Goal: Transaction & Acquisition: Purchase product/service

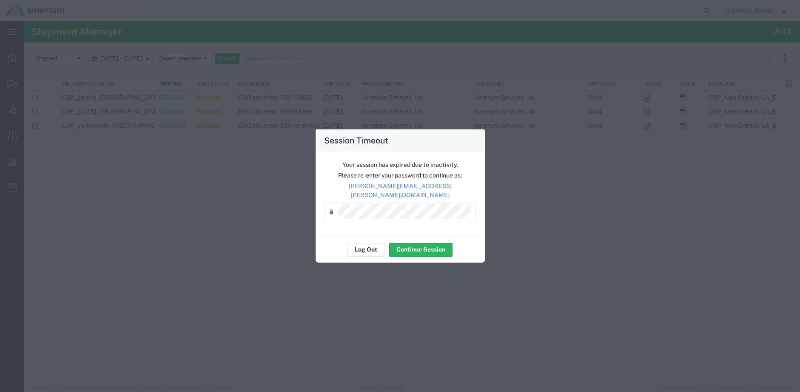
click at [369, 244] on button "Log Out" at bounding box center [366, 250] width 37 height 14
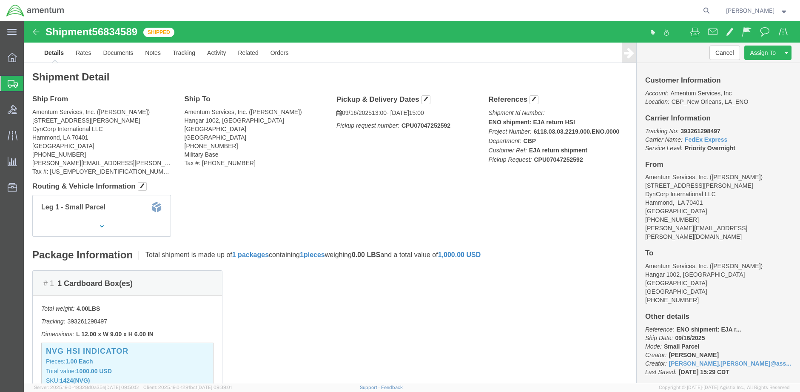
click at [0, 0] on span "Create Shipment" at bounding box center [0, 0] width 0 height 0
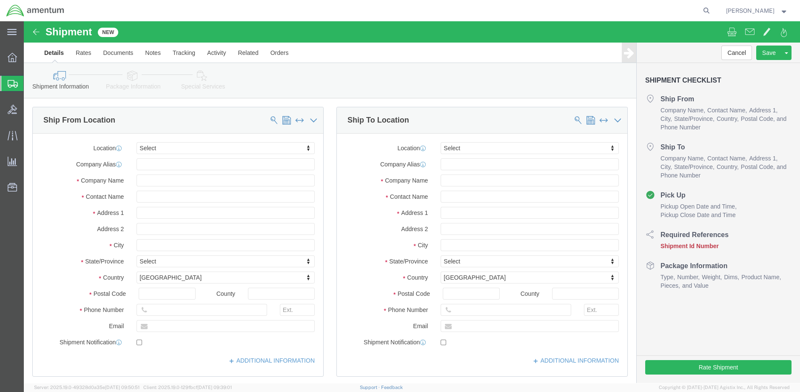
select select
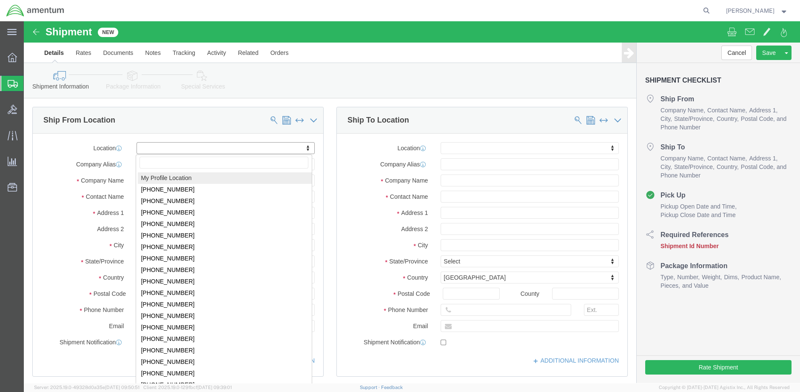
select select "MYPROFILE"
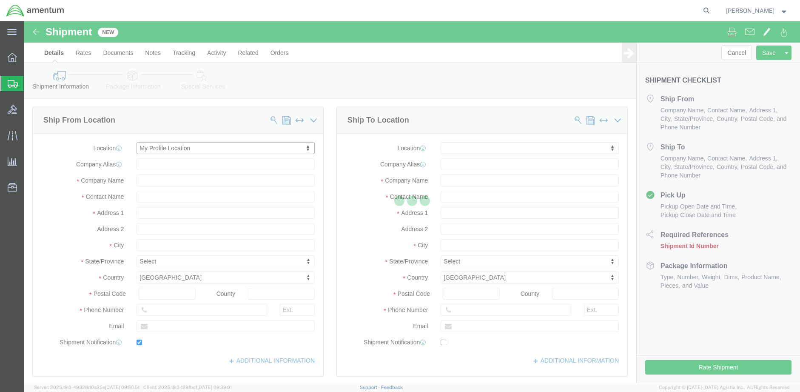
type input "[STREET_ADDRESS][PERSON_NAME]"
type input "DynCorp International LLC"
type input "70401"
type input "[PHONE_NUMBER]"
type input "[PERSON_NAME][EMAIL_ADDRESS][PERSON_NAME][DOMAIN_NAME]"
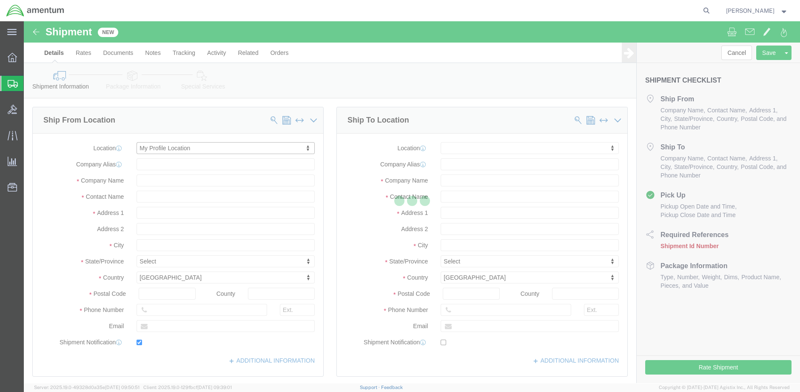
checkbox input "true"
type input "Amentum Services, Inc."
type input "[PERSON_NAME]"
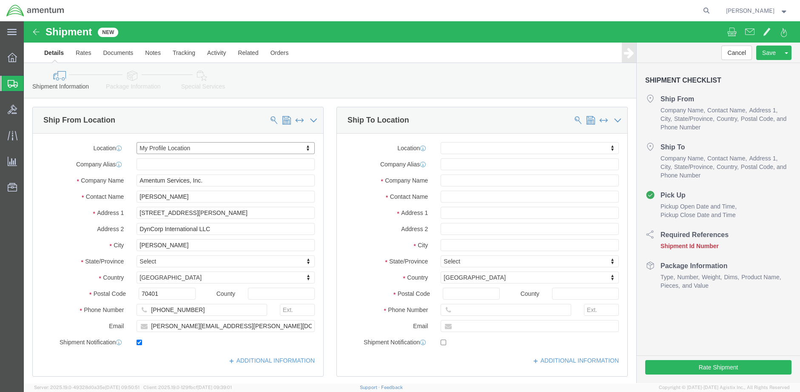
select select "LA"
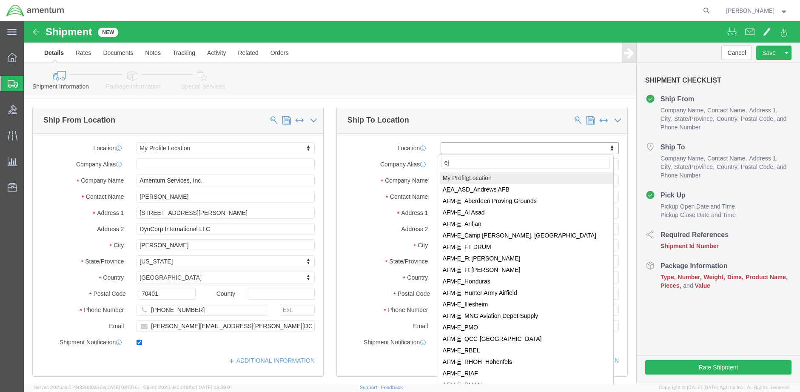
type input "eja"
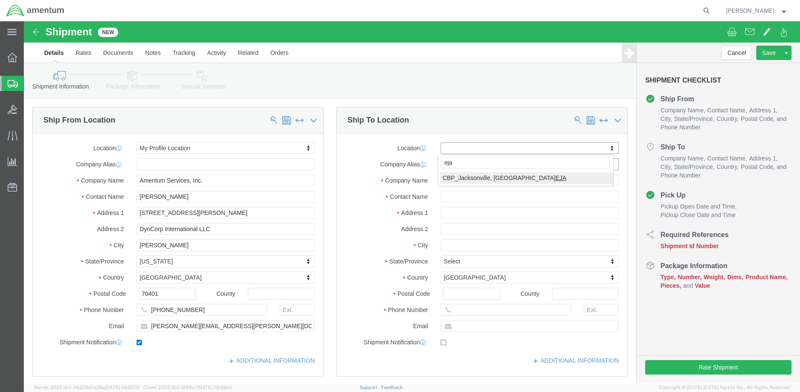
select select "49930"
type input "Hangar 1002, [GEOGRAPHIC_DATA]"
type input "32212"
type input "[PHONE_NUMBER]"
type input "Amentum Services, Inc."
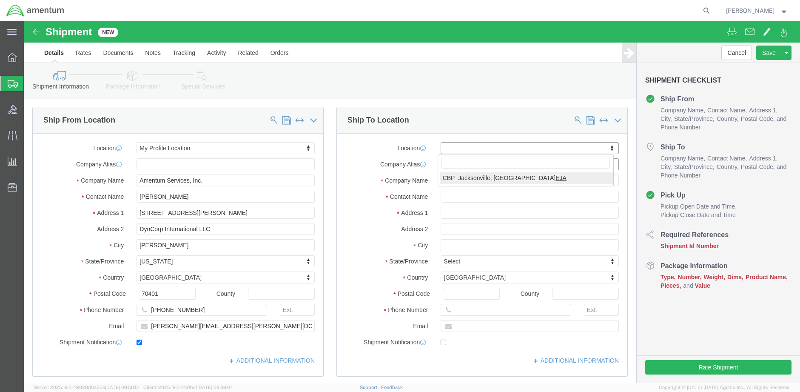
type input "[GEOGRAPHIC_DATA]"
select select "FL"
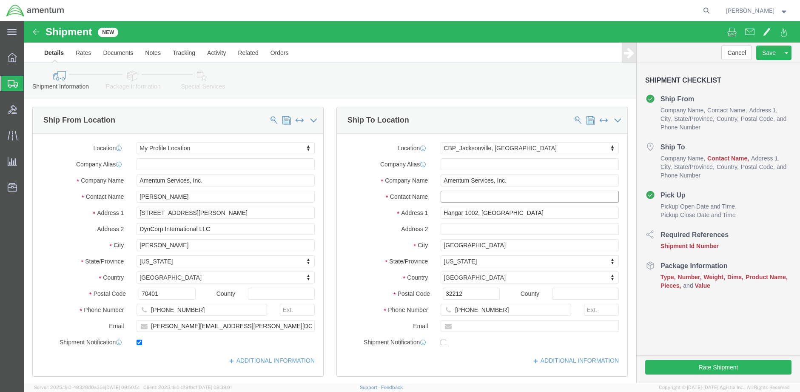
click input "text"
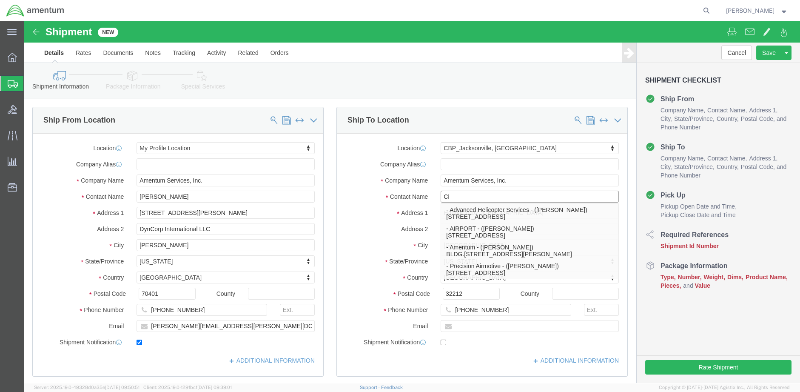
type input "C"
type input "[PERSON_NAME]"
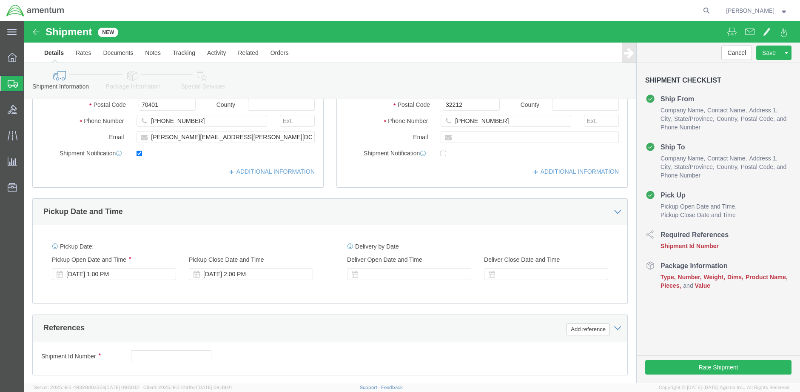
scroll to position [236, 0]
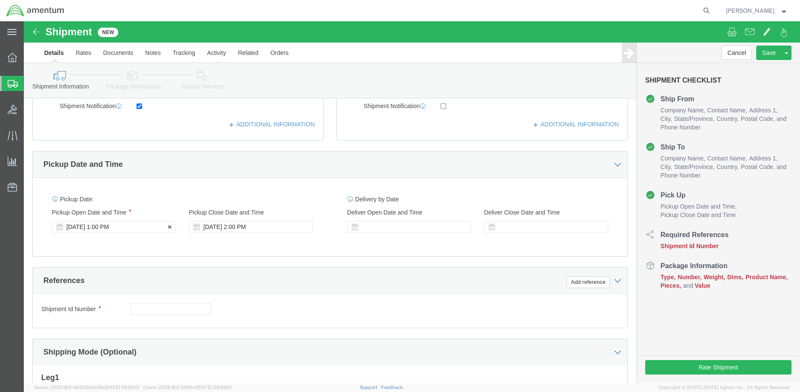
click div "[DATE] 1:00 PM"
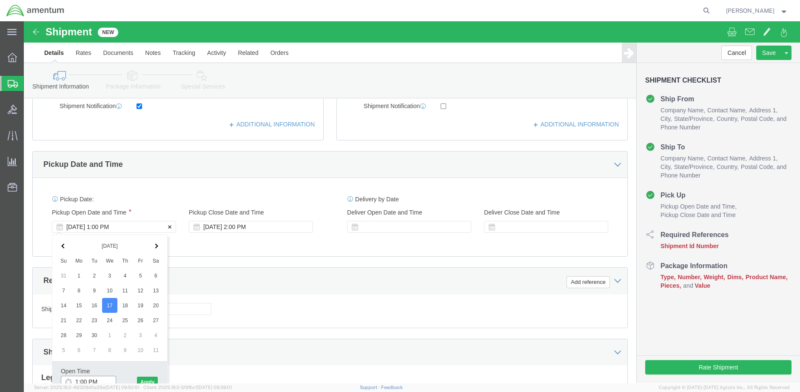
scroll to position [241, 0]
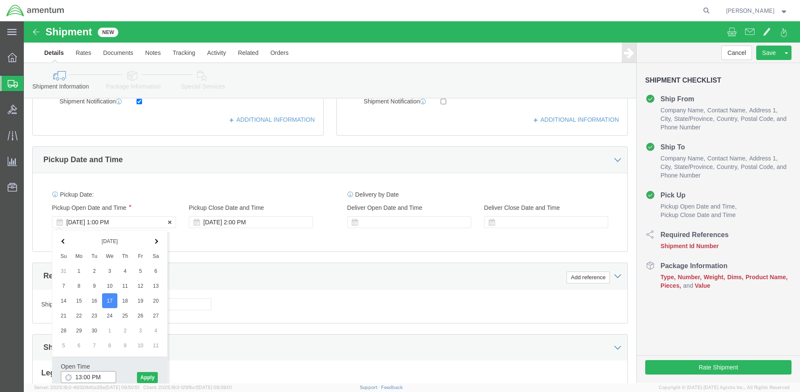
type input "1:00 PM"
click button "Apply"
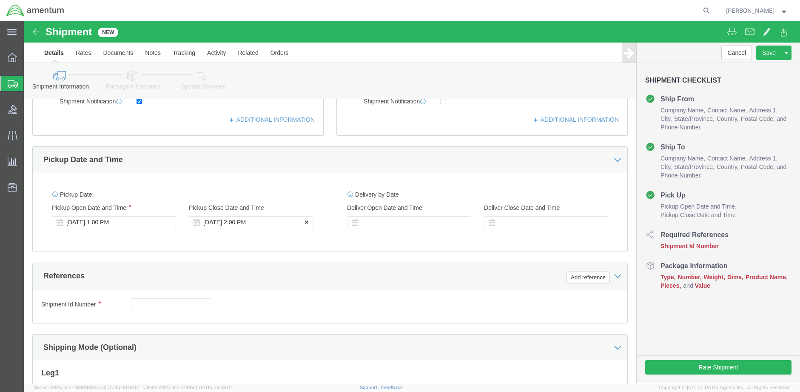
click div "[DATE] 2:00 PM"
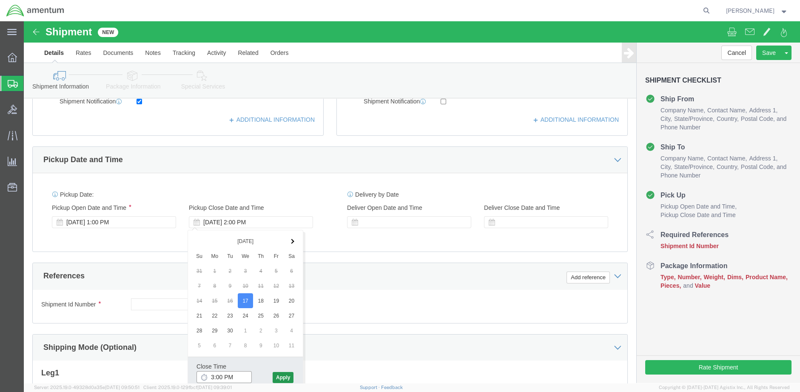
type input "3:00 PM"
click button "Apply"
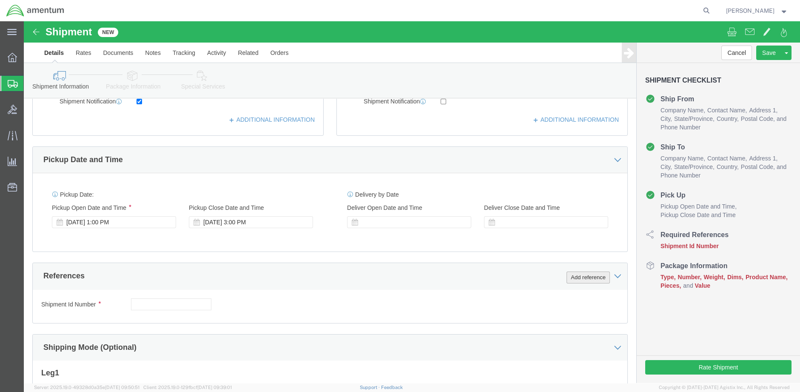
click button "Add reference"
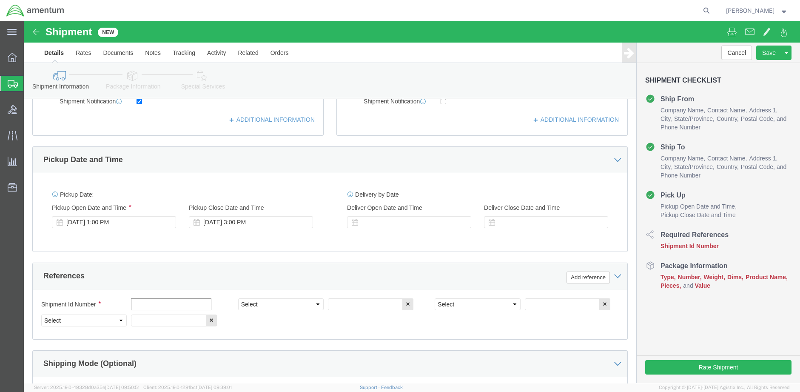
click input "text"
type input "ENO shipment: P3 filter"
select select "DEPT"
type input "CBP"
select select "CUSTREF"
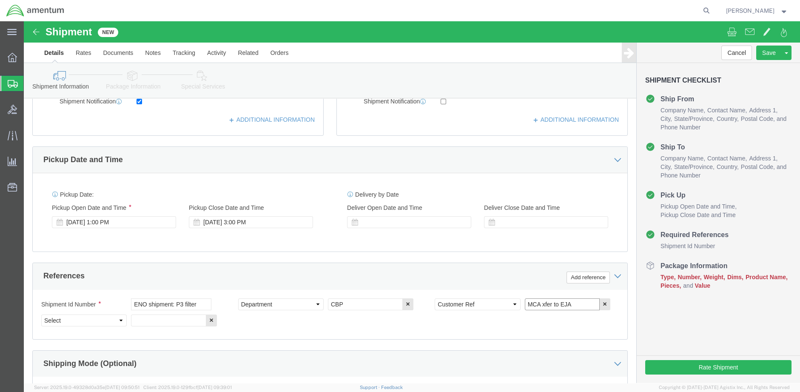
type input "MCA xfer to EJA"
select select "PROJNUM"
paste input "6118.03.03.2219.000.ENO.0000"
type input "6118.03.03.2219.000.ENO.0000"
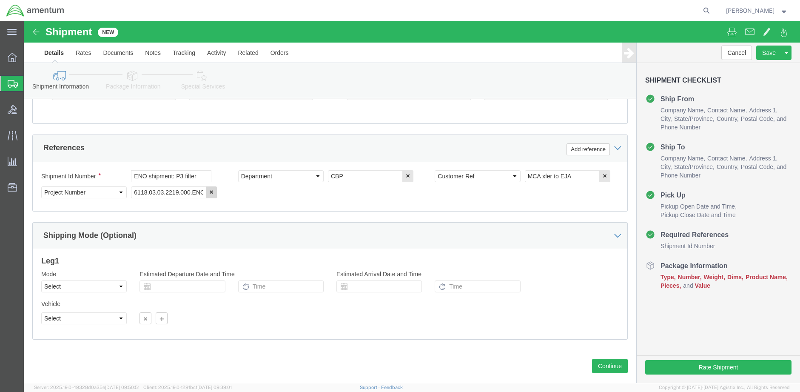
scroll to position [385, 0]
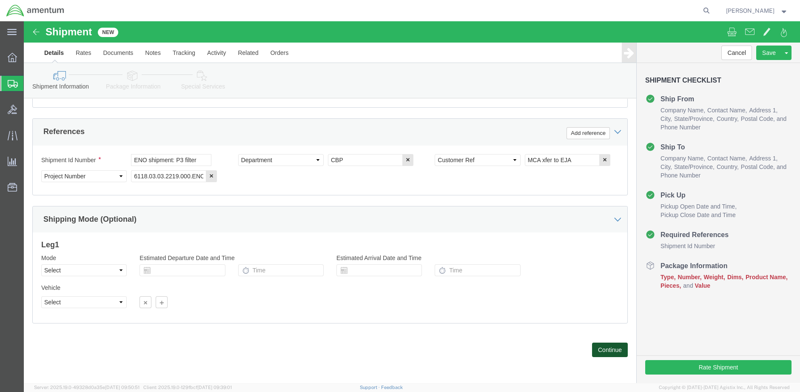
click button "Continue"
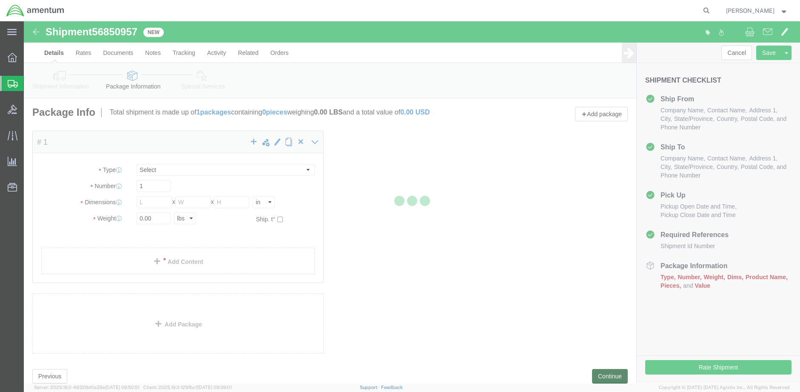
select select "CBOX"
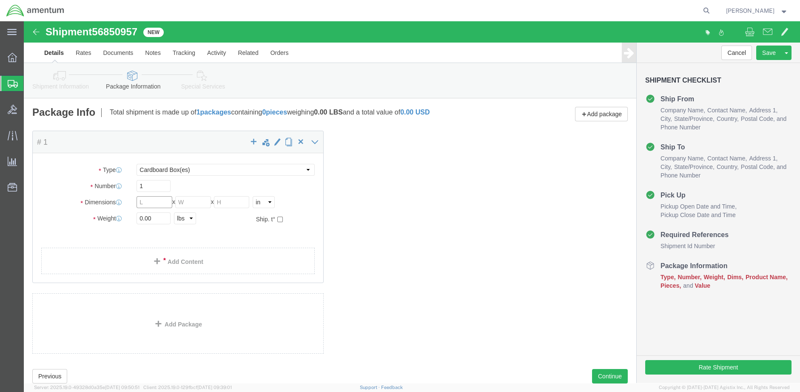
click input "text"
type input "6"
type input "2.00"
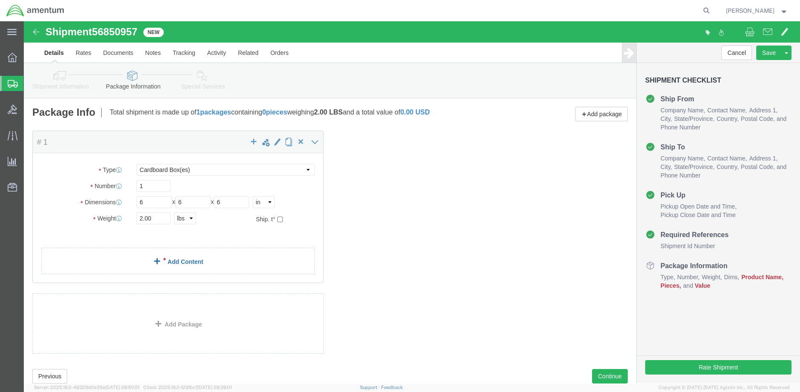
click link "Add Content"
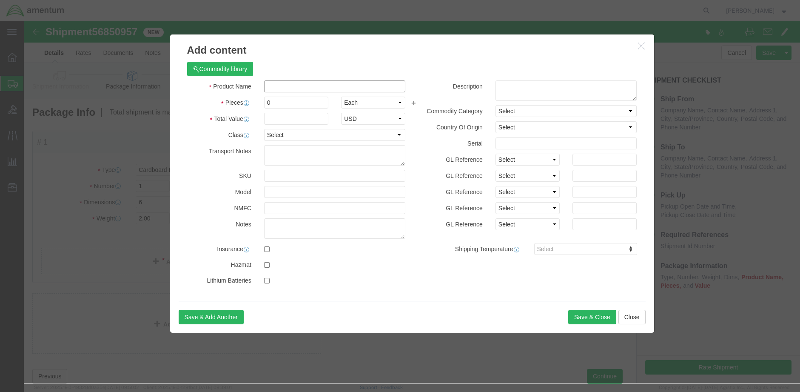
click input "text"
type input "3059788-01"
click td "Name: FILTER ELEMENT, INTAKE AIR CLEANER, AIRCRAFT"
select select
checkbox input "false"
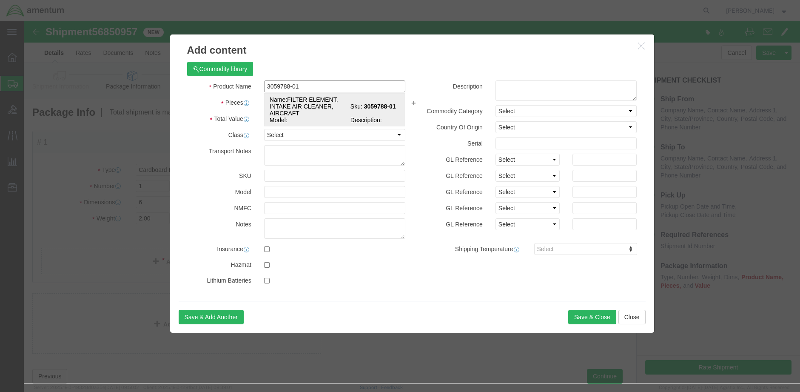
type input "FILTER ELEMENT, INTAKE AIR CLEANER, AIRCRAFT"
type input "3059788-01"
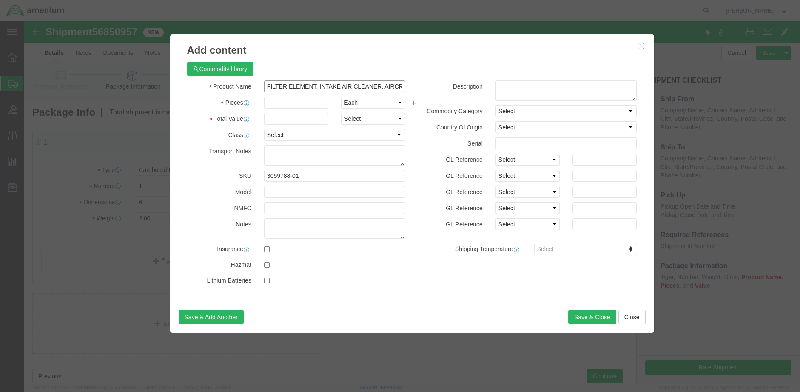
type input "FILTER ELEMENT, INTAKE AIR CLEANER, AIRCRAFT"
click input "text"
type input "1.00"
click input "text"
type input "200.00"
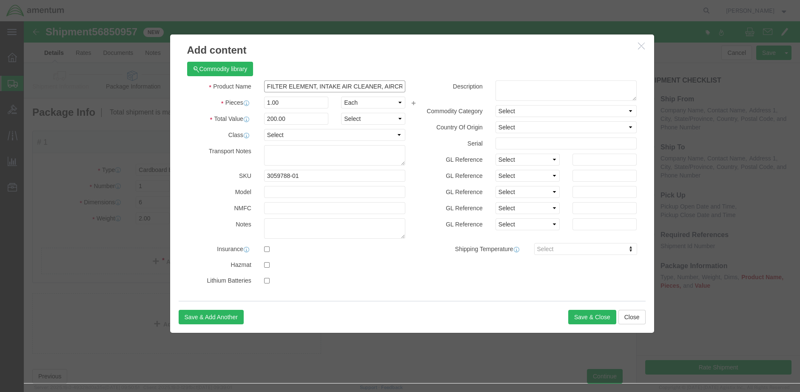
click input "FILTER ELEMENT, INTAKE AIR CLEANER, AIRCRAFT"
type input "FILTER ELEMENT, INTAKE AIR CLEANER (PN: 3059788-01)"
click button "Save & Close"
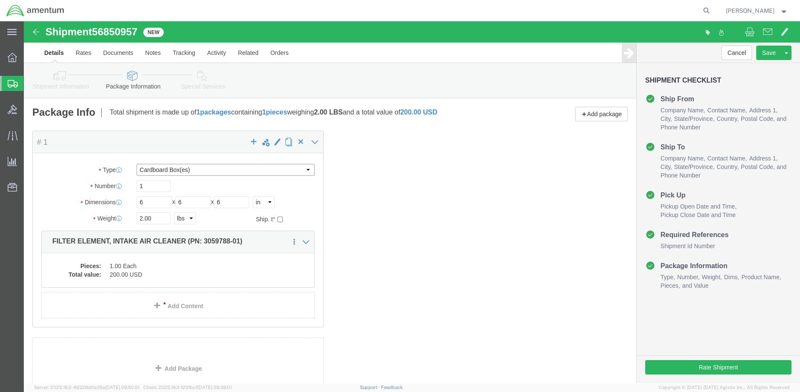
click select "Select BCK Boxes Bale(s) Basket(s) Bolt(s) Bottle(s) Buckets Bulk Bundle(s) Can…"
select select "SBX"
click select "Select BCK Boxes Bale(s) Basket(s) Bolt(s) Bottle(s) Buckets Bulk Bundle(s) Can…"
type input "12.25"
type input "11.00"
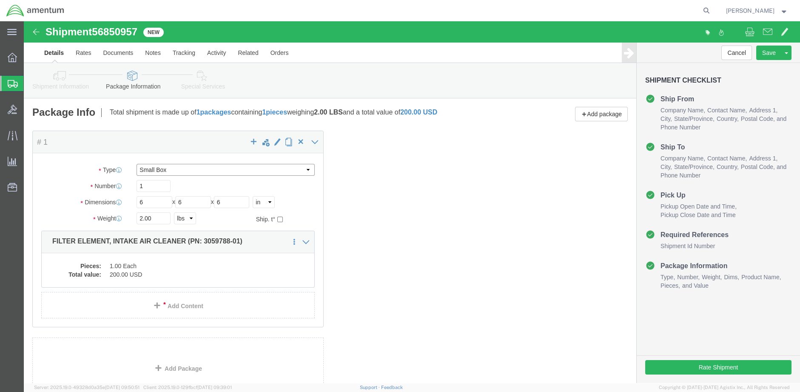
type input "1.50"
drag, startPoint x: 132, startPoint y: 194, endPoint x: 111, endPoint y: 199, distance: 21.5
click div "2.00 Select kgs lbs"
type input "1.00"
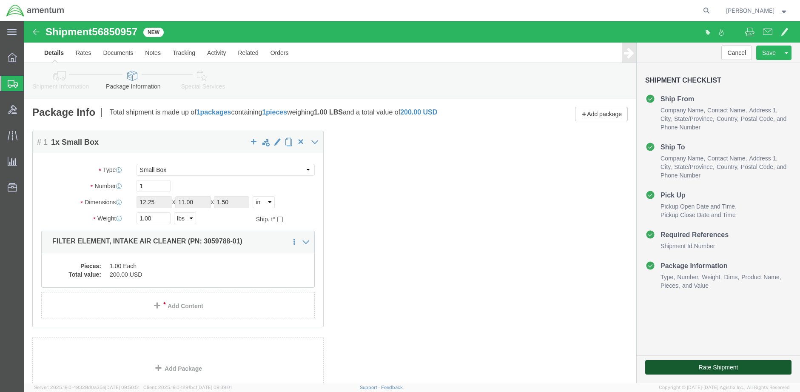
click button "Rate Shipment"
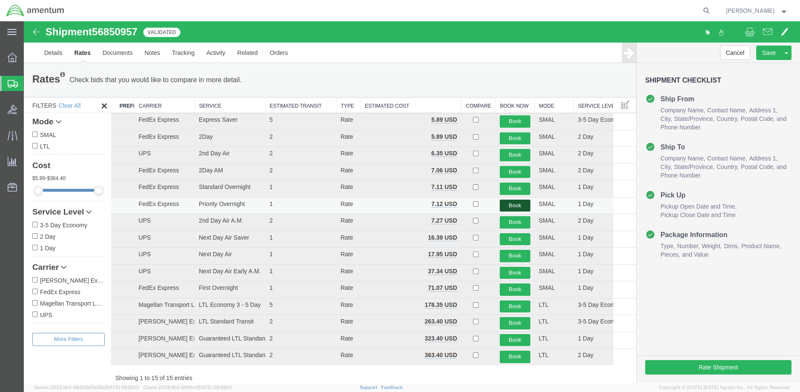
click at [509, 203] on button "Book" at bounding box center [515, 206] width 31 height 12
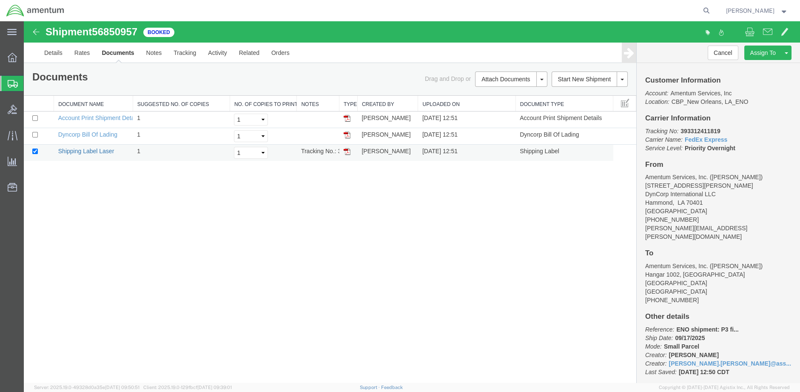
click at [106, 151] on link "Shipping Label Laser" at bounding box center [86, 151] width 56 height 7
click at [59, 46] on link "Details" at bounding box center [53, 53] width 30 height 20
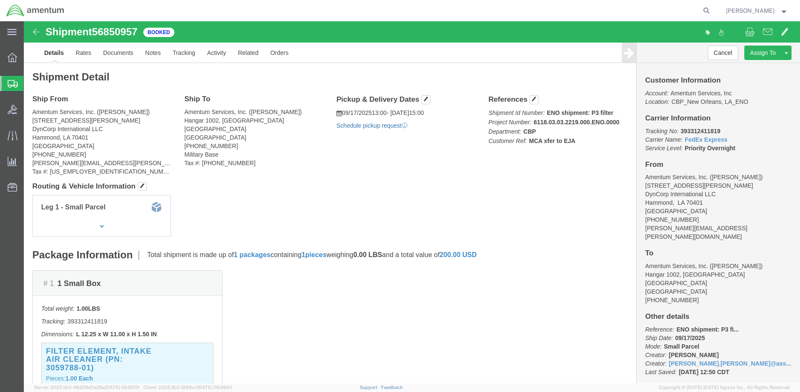
click link "Schedule pickup request"
